Goal: Task Accomplishment & Management: Manage account settings

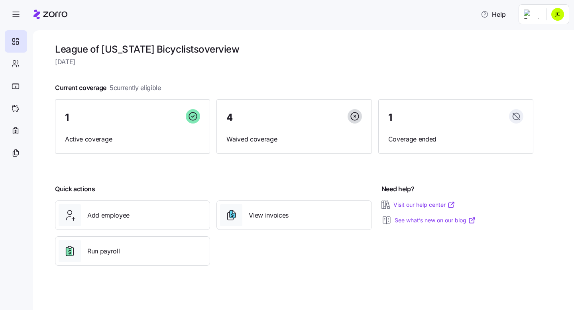
scroll to position [153, 0]
click at [550, 14] on html "Help League of [US_STATE] Bicyclists overview [DATE] Current coverage 5 current…" at bounding box center [287, 153] width 574 height 306
click at [536, 79] on div "Log out" at bounding box center [526, 81] width 31 height 9
